Goal: Browse casually

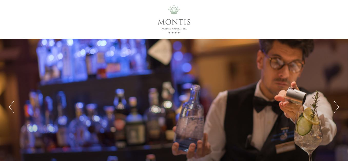
click at [336, 105] on button "Next" at bounding box center [336, 106] width 5 height 13
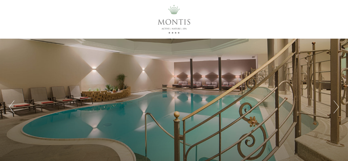
click at [336, 105] on button "Next" at bounding box center [336, 106] width 5 height 13
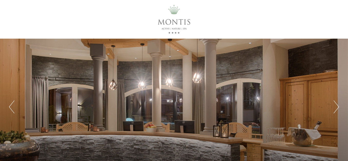
click at [336, 105] on button "Next" at bounding box center [336, 106] width 5 height 13
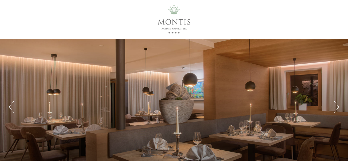
click at [336, 105] on button "Next" at bounding box center [336, 106] width 5 height 13
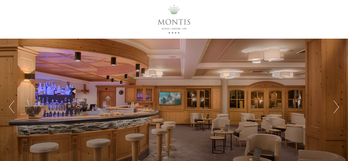
click at [336, 105] on button "Next" at bounding box center [336, 106] width 5 height 13
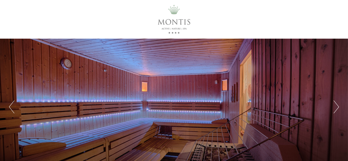
click at [336, 105] on button "Next" at bounding box center [336, 106] width 5 height 13
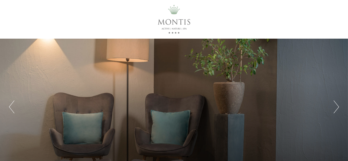
click at [336, 105] on button "Next" at bounding box center [336, 106] width 5 height 13
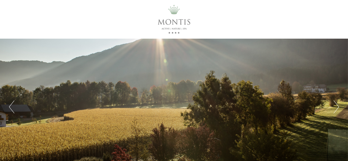
click at [336, 105] on button "Next" at bounding box center [336, 106] width 5 height 13
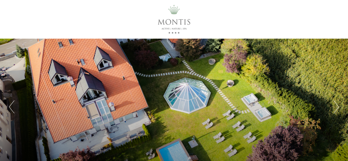
click at [336, 105] on button "Next" at bounding box center [336, 106] width 5 height 13
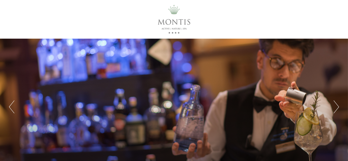
click at [336, 105] on button "Next" at bounding box center [336, 106] width 5 height 13
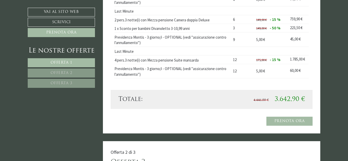
scroll to position [925, 0]
